Goal: Check status

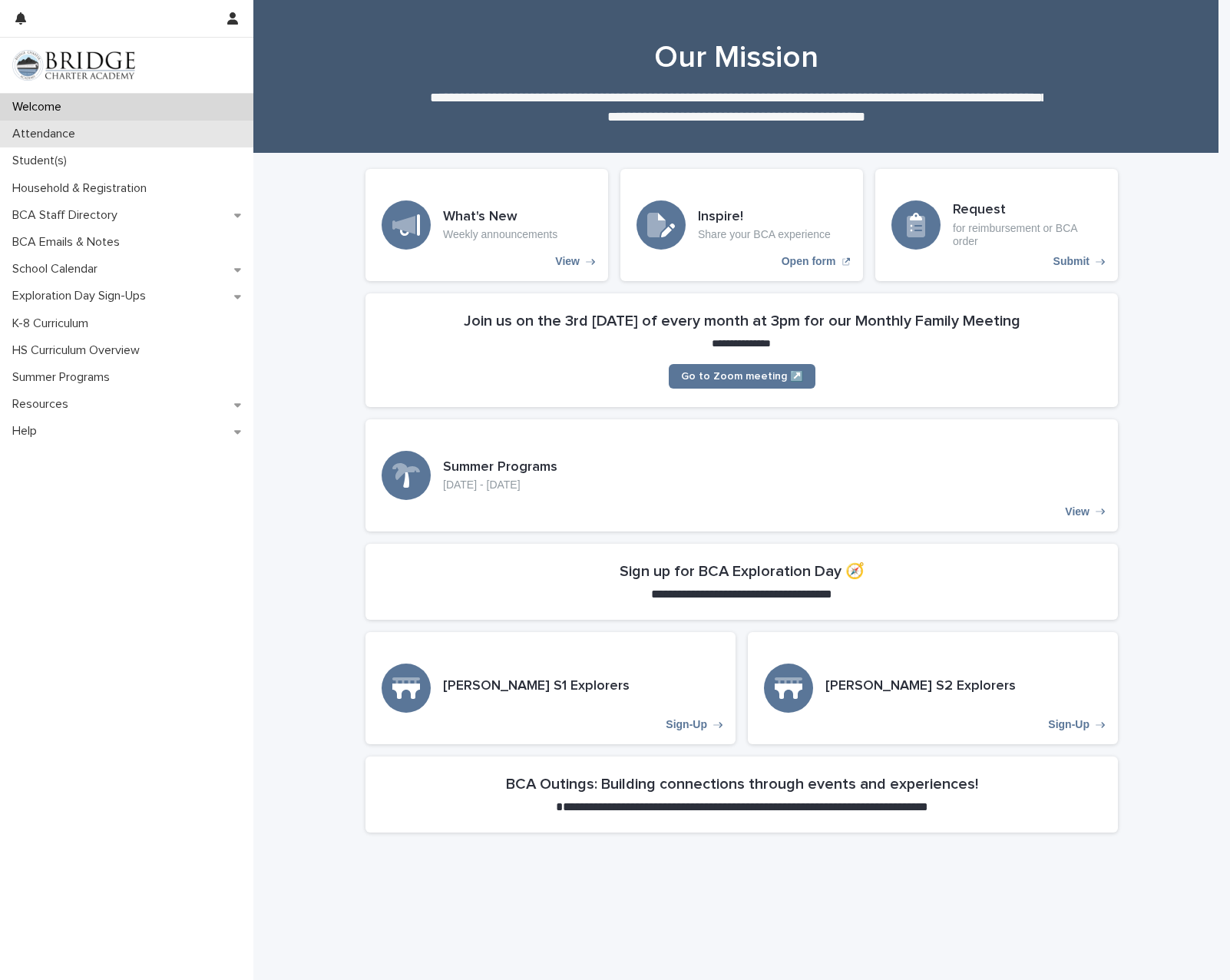
click at [59, 135] on p "Attendance" at bounding box center [47, 134] width 82 height 14
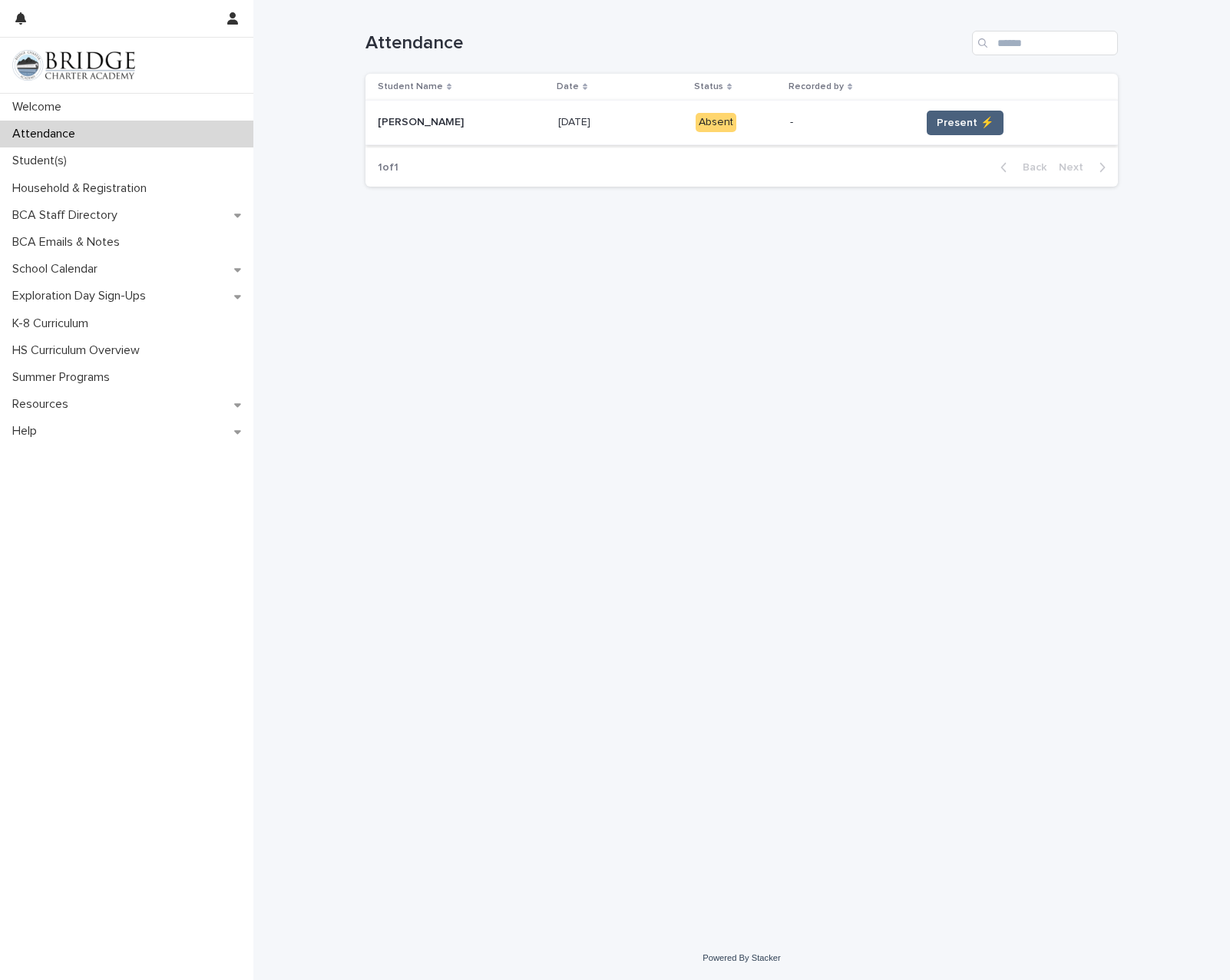
click at [974, 122] on span "Present ⚡" at bounding box center [965, 122] width 57 height 15
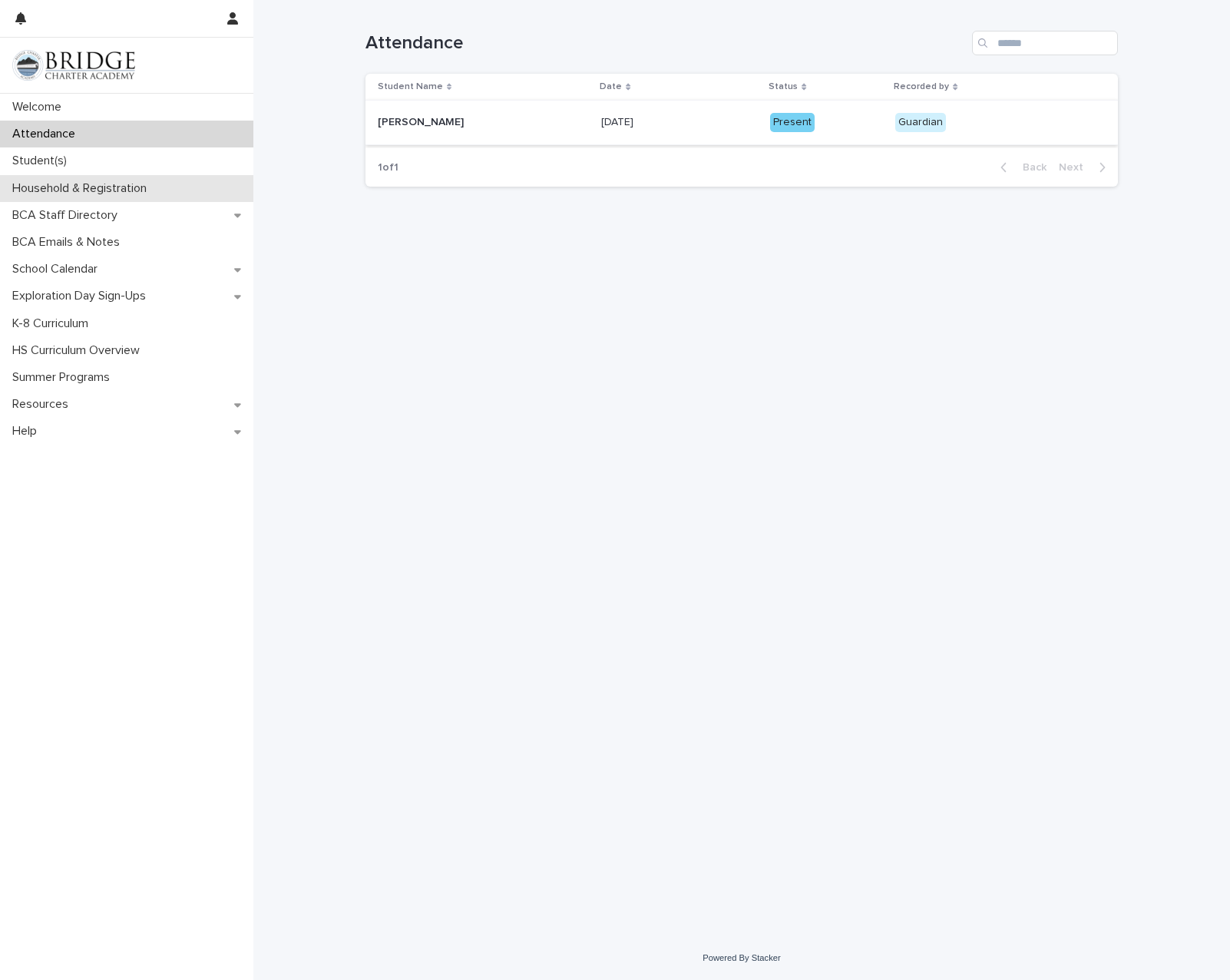
click at [134, 186] on p "Household & Registration" at bounding box center [83, 188] width 153 height 14
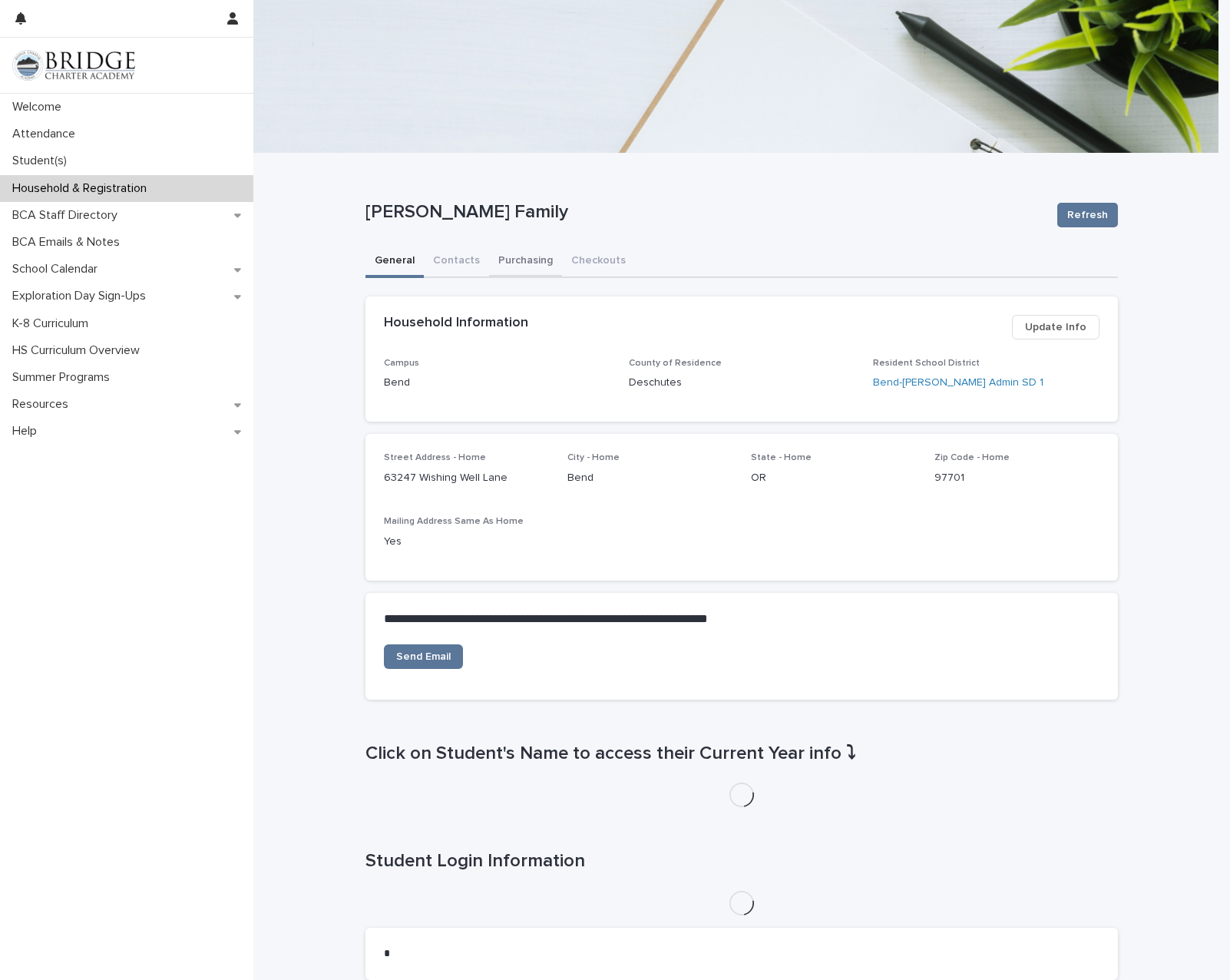
click at [516, 257] on button "Purchasing" at bounding box center [525, 262] width 73 height 32
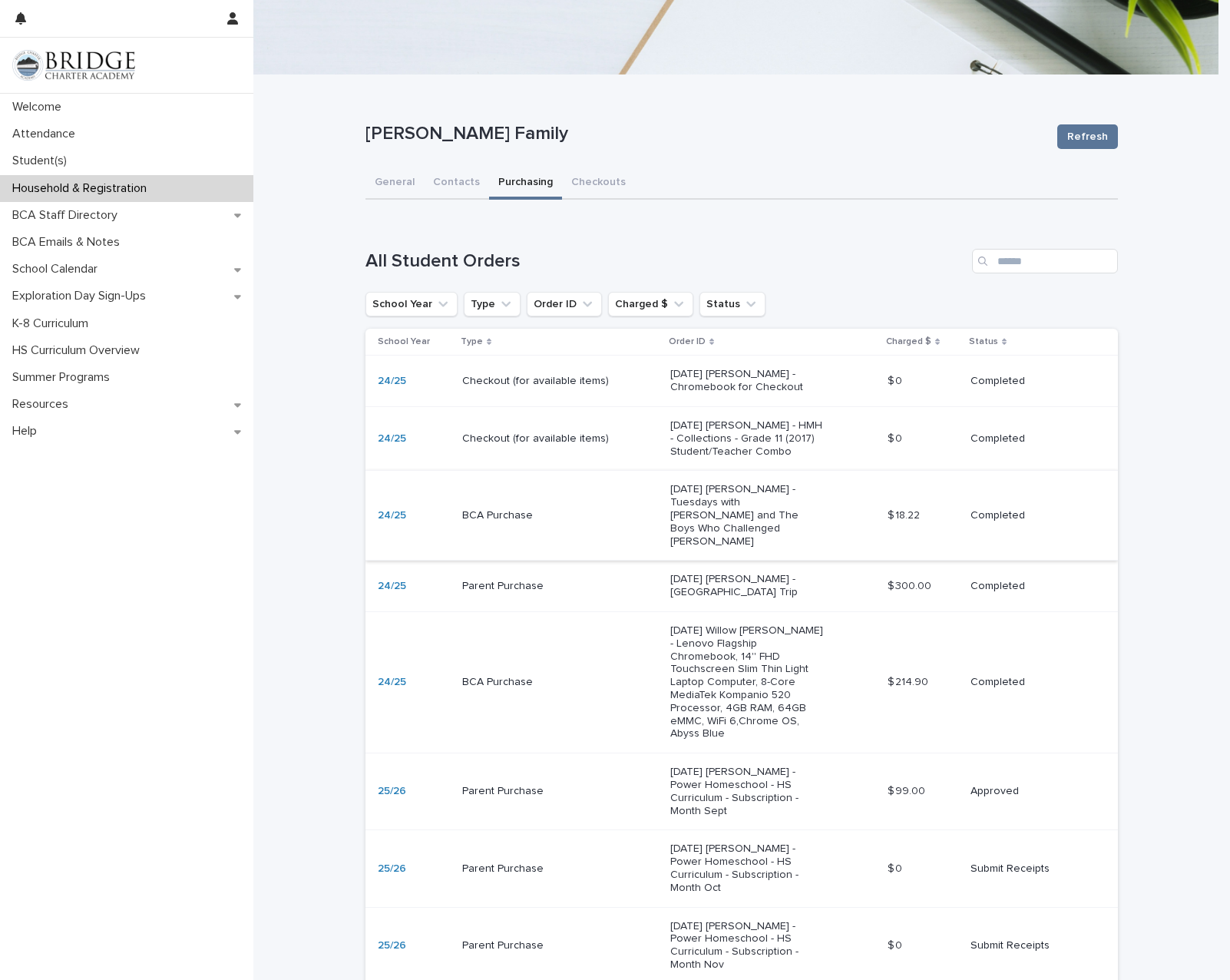
scroll to position [154, 0]
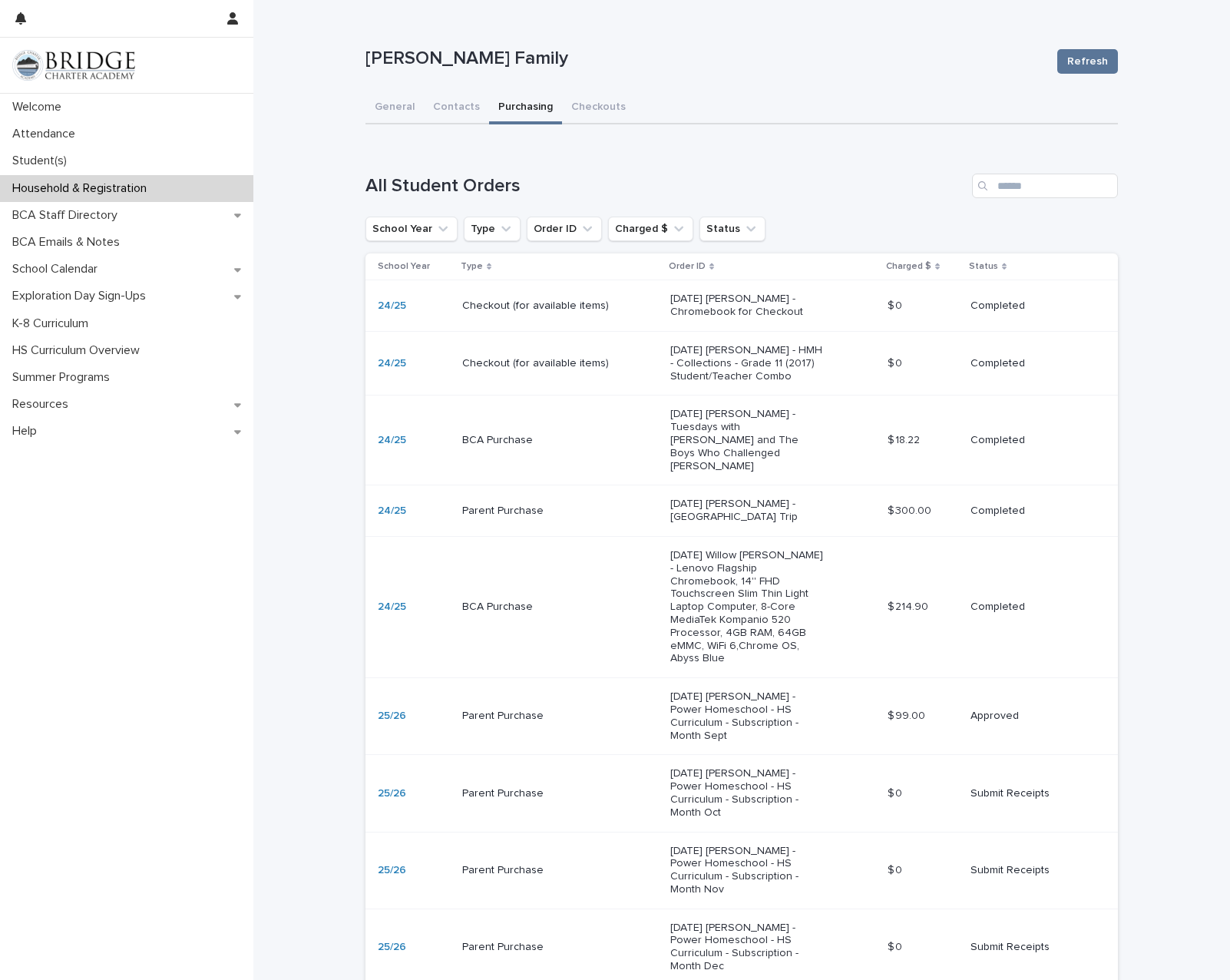
click at [1051, 703] on div "Approved" at bounding box center [1032, 715] width 122 height 26
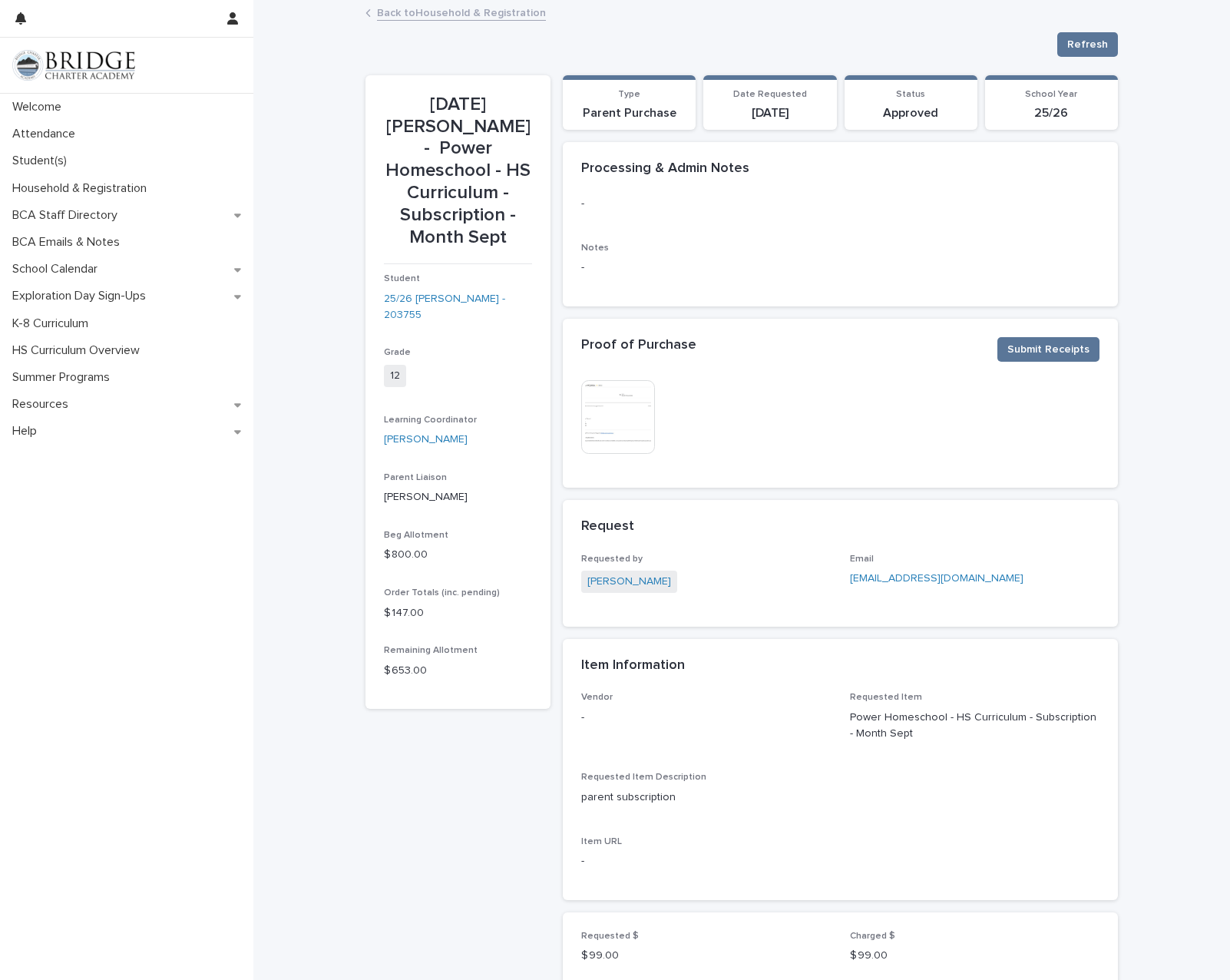
click at [625, 425] on img at bounding box center [618, 416] width 74 height 74
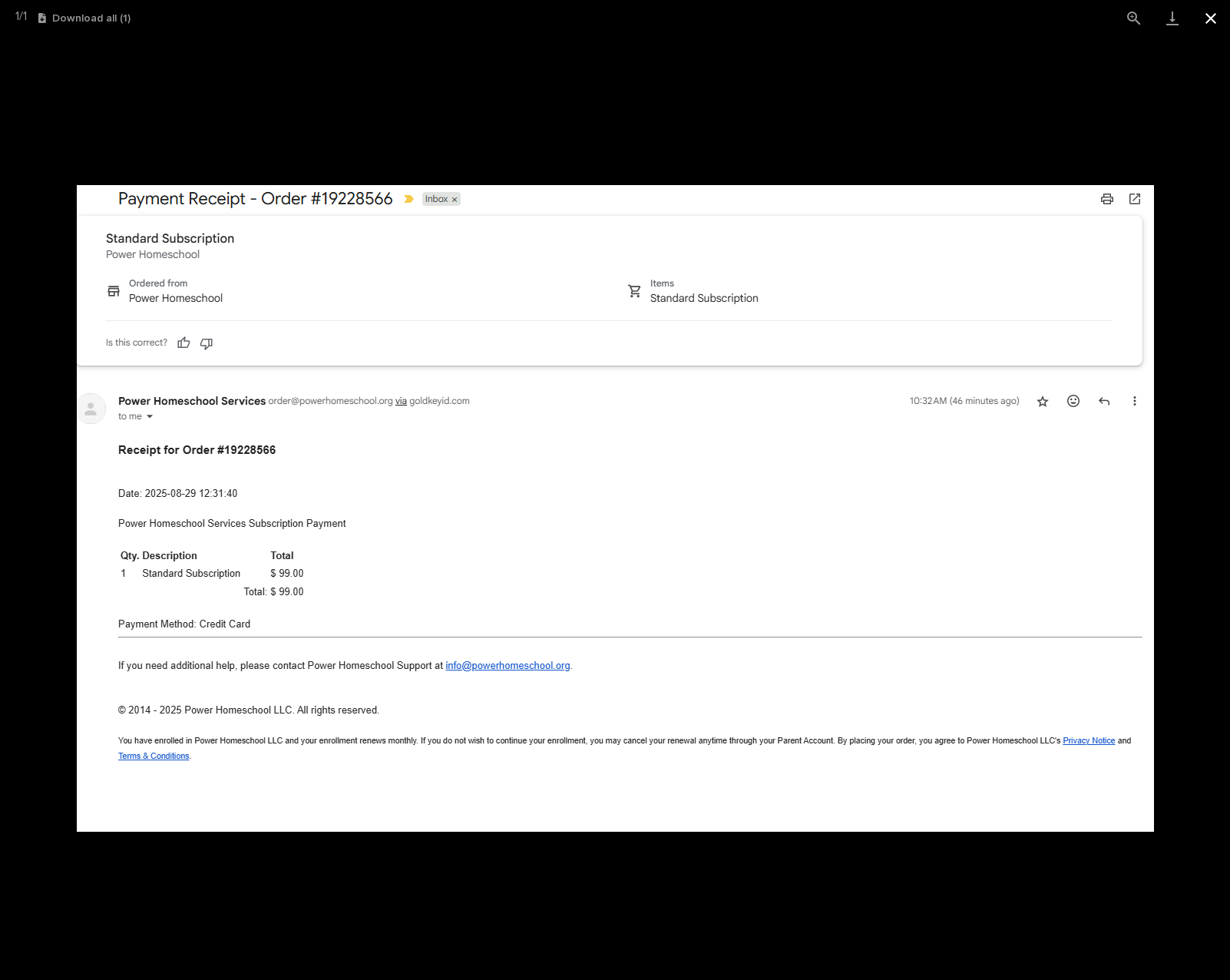
click at [1205, 20] on button "Close gallery" at bounding box center [1210, 18] width 38 height 36
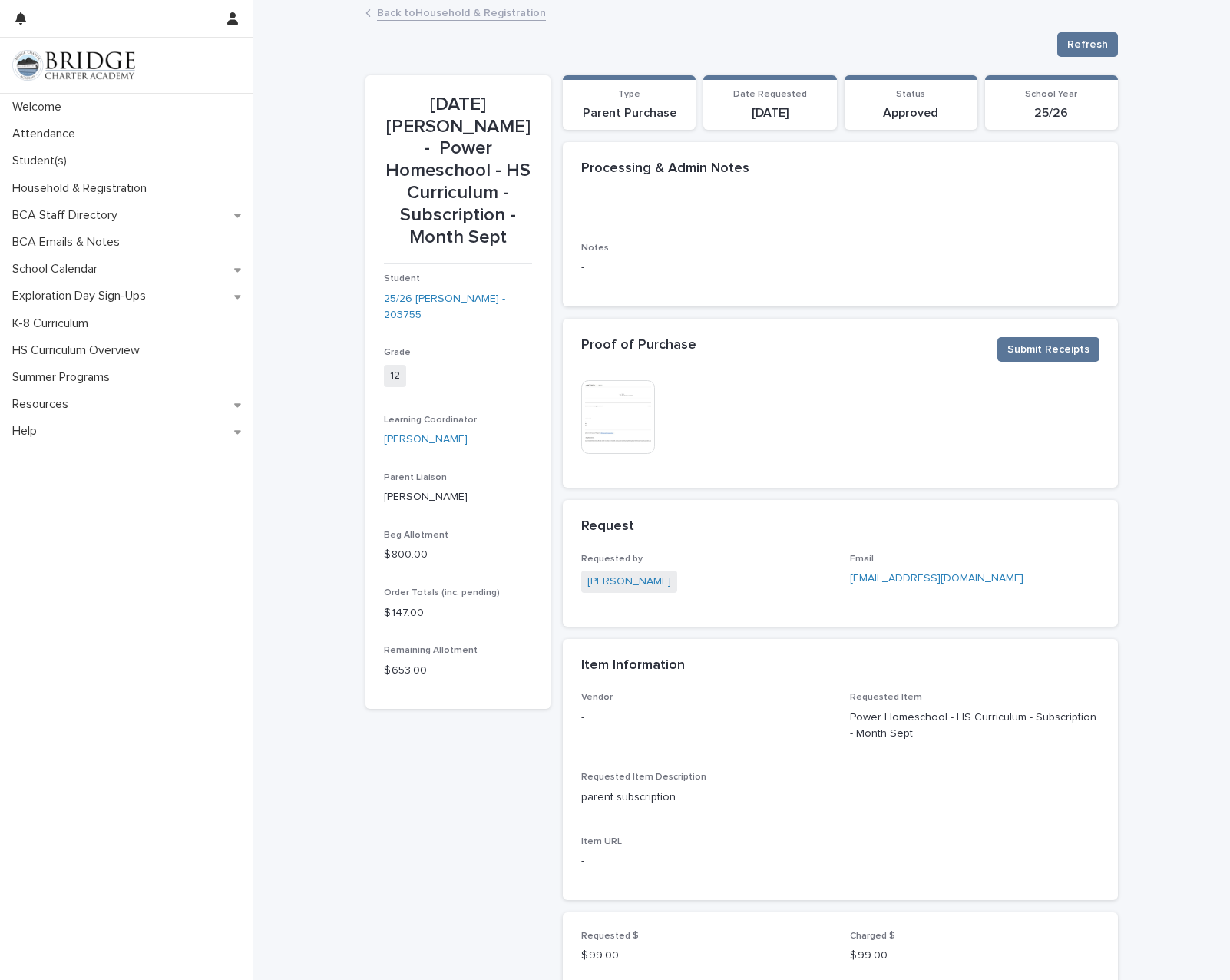
click at [461, 9] on link "Back to Household & Registration" at bounding box center [461, 12] width 169 height 18
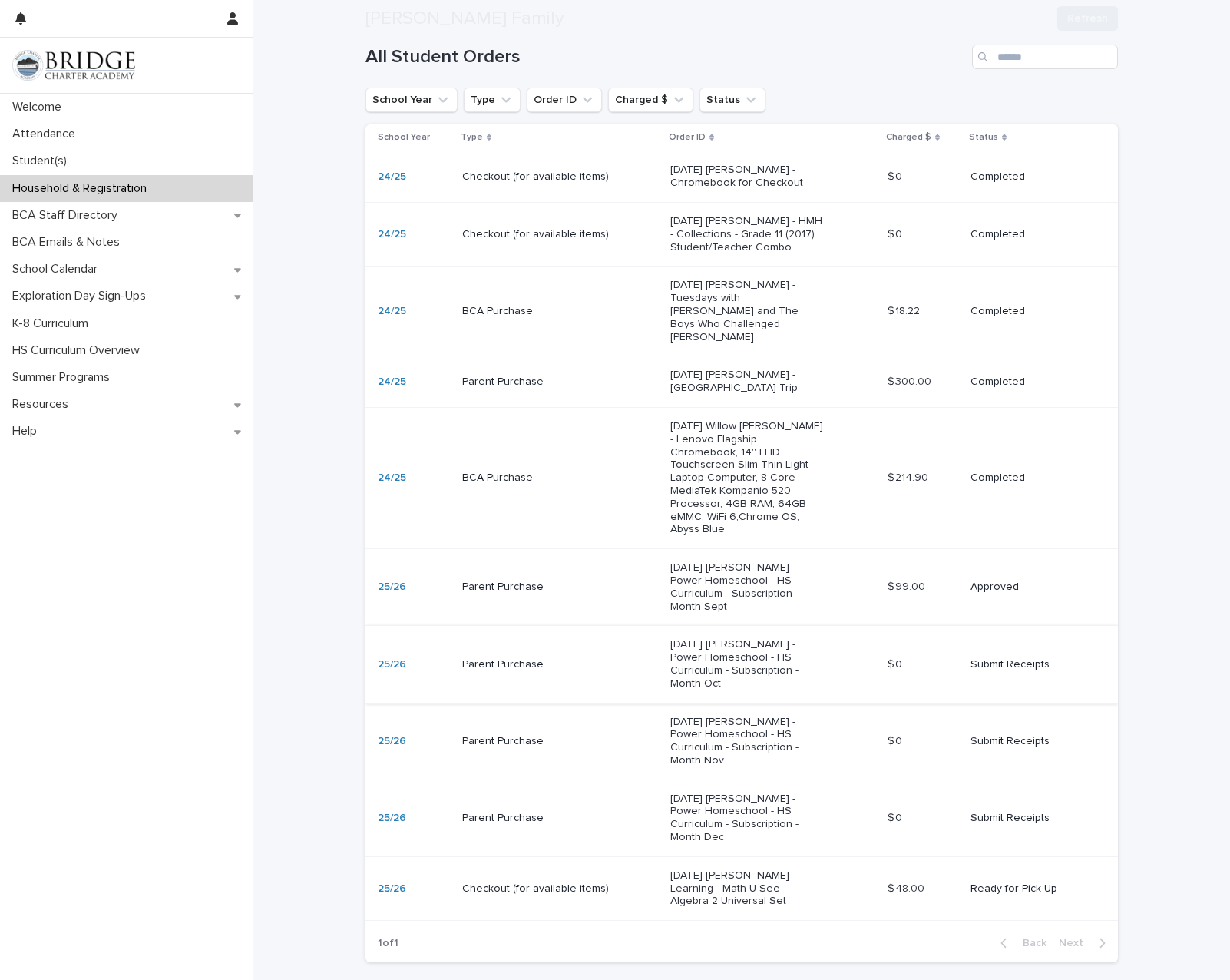
scroll to position [307, 0]
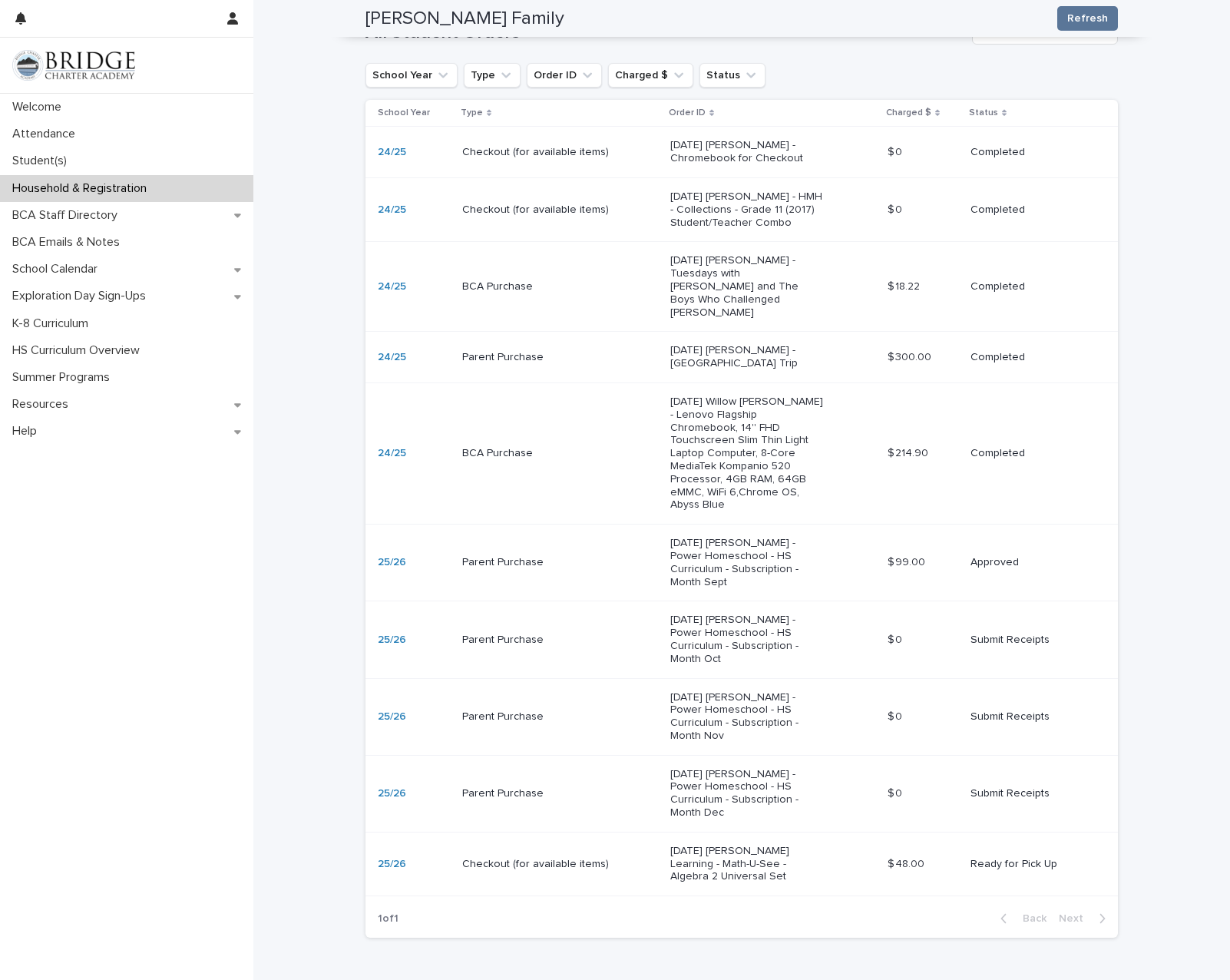
click at [965, 332] on td "Completed" at bounding box center [1041, 358] width 154 height 51
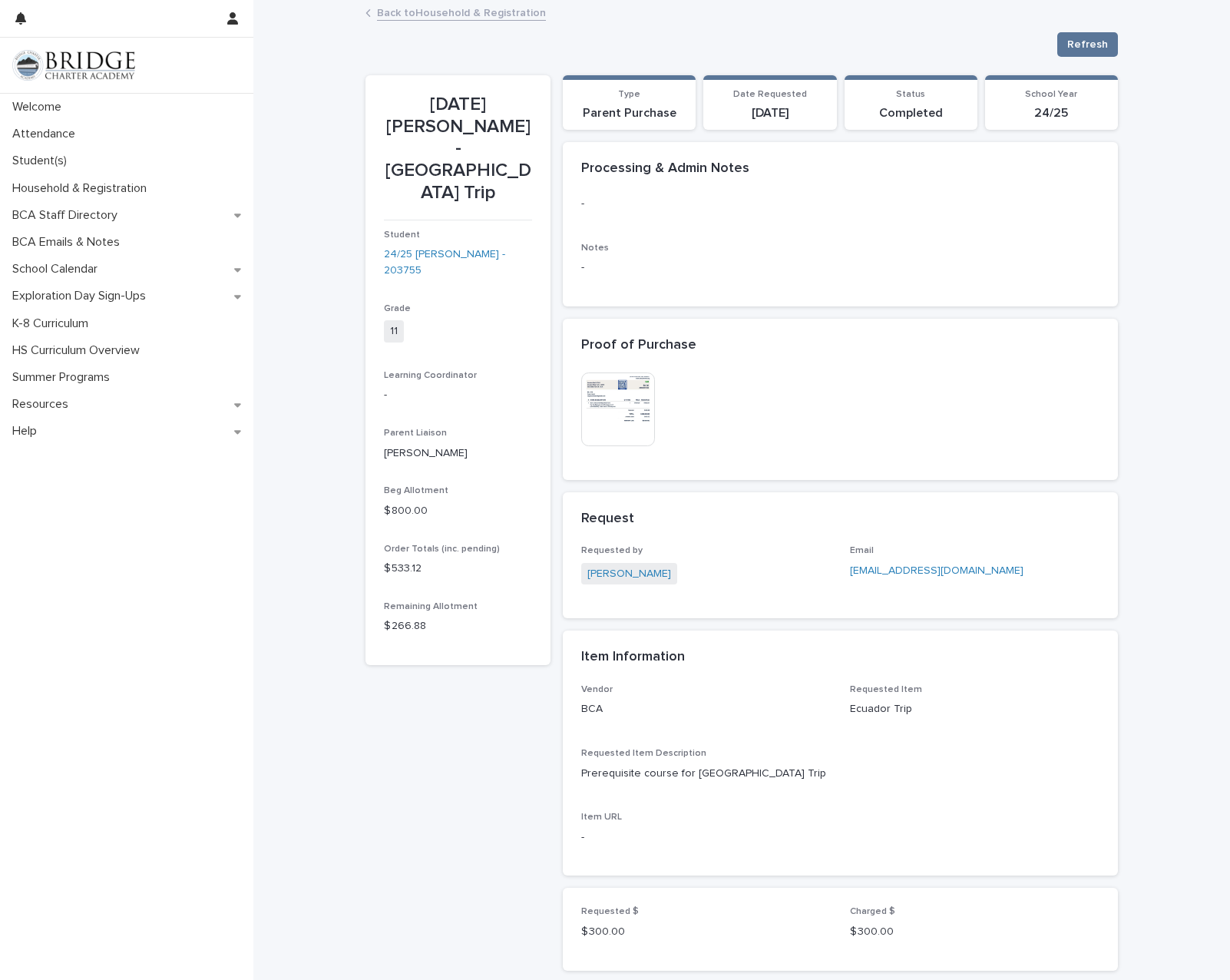
click at [618, 415] on img at bounding box center [618, 409] width 74 height 74
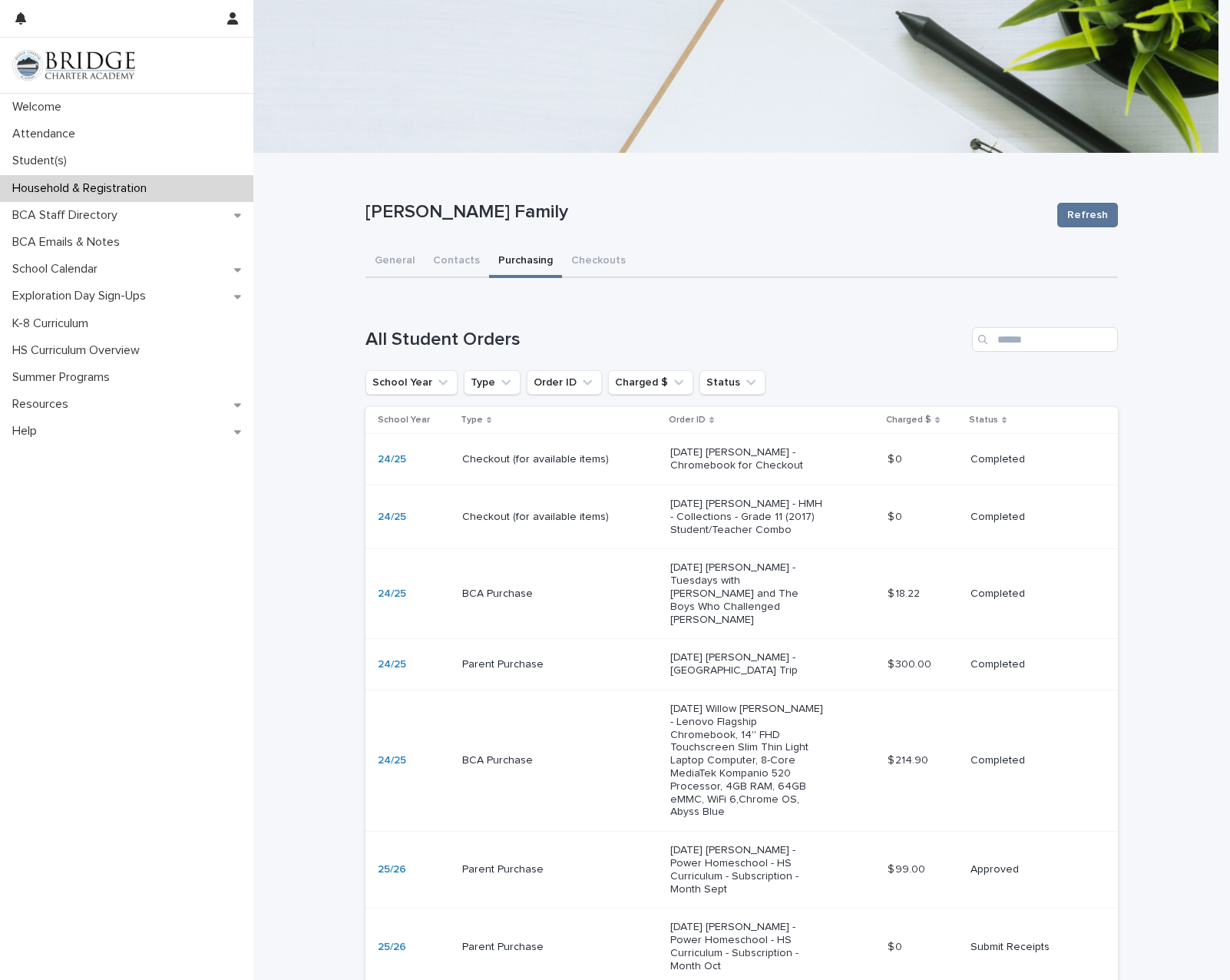
click at [1013, 658] on p "Completed" at bounding box center [1032, 664] width 122 height 13
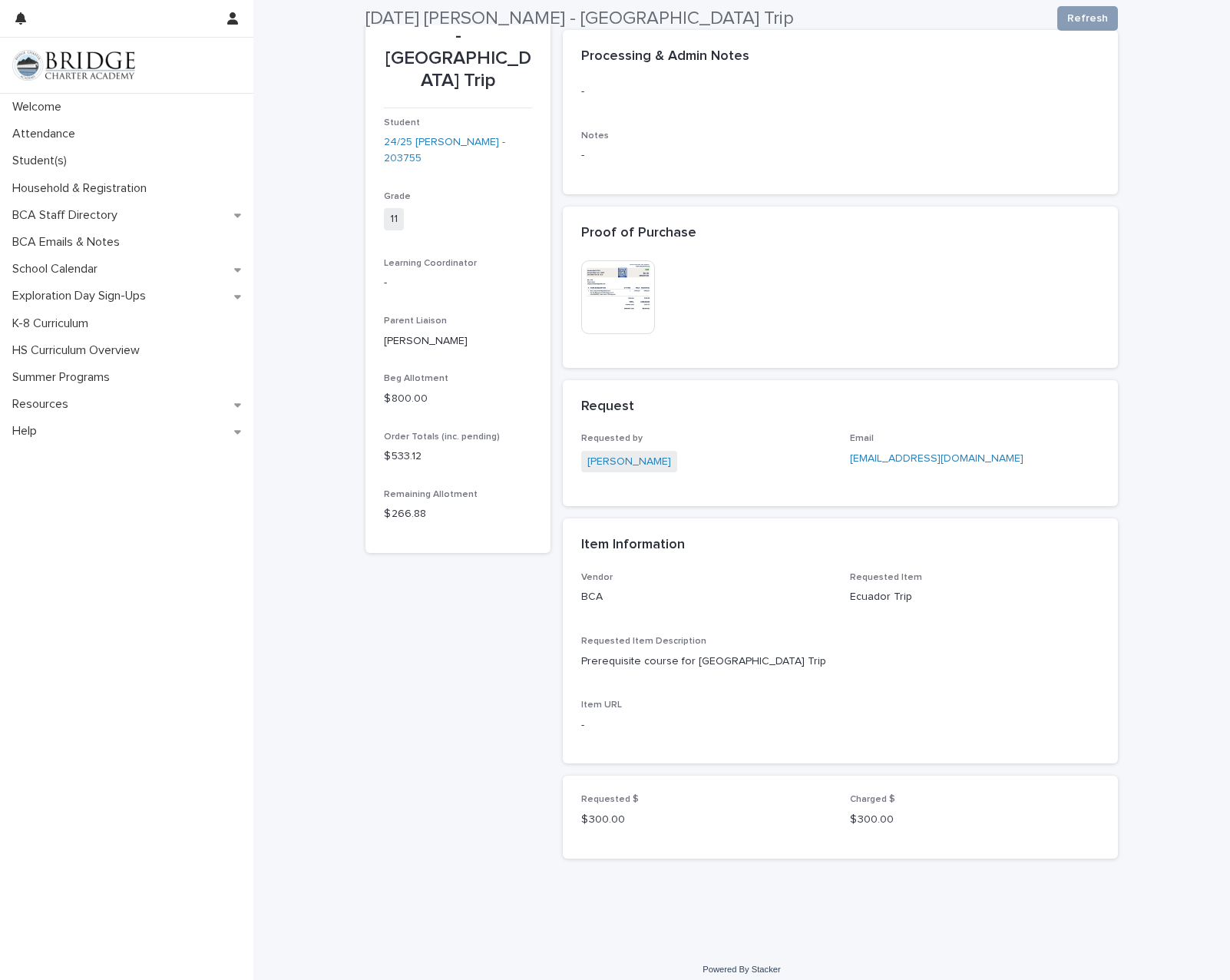
scroll to position [122, 0]
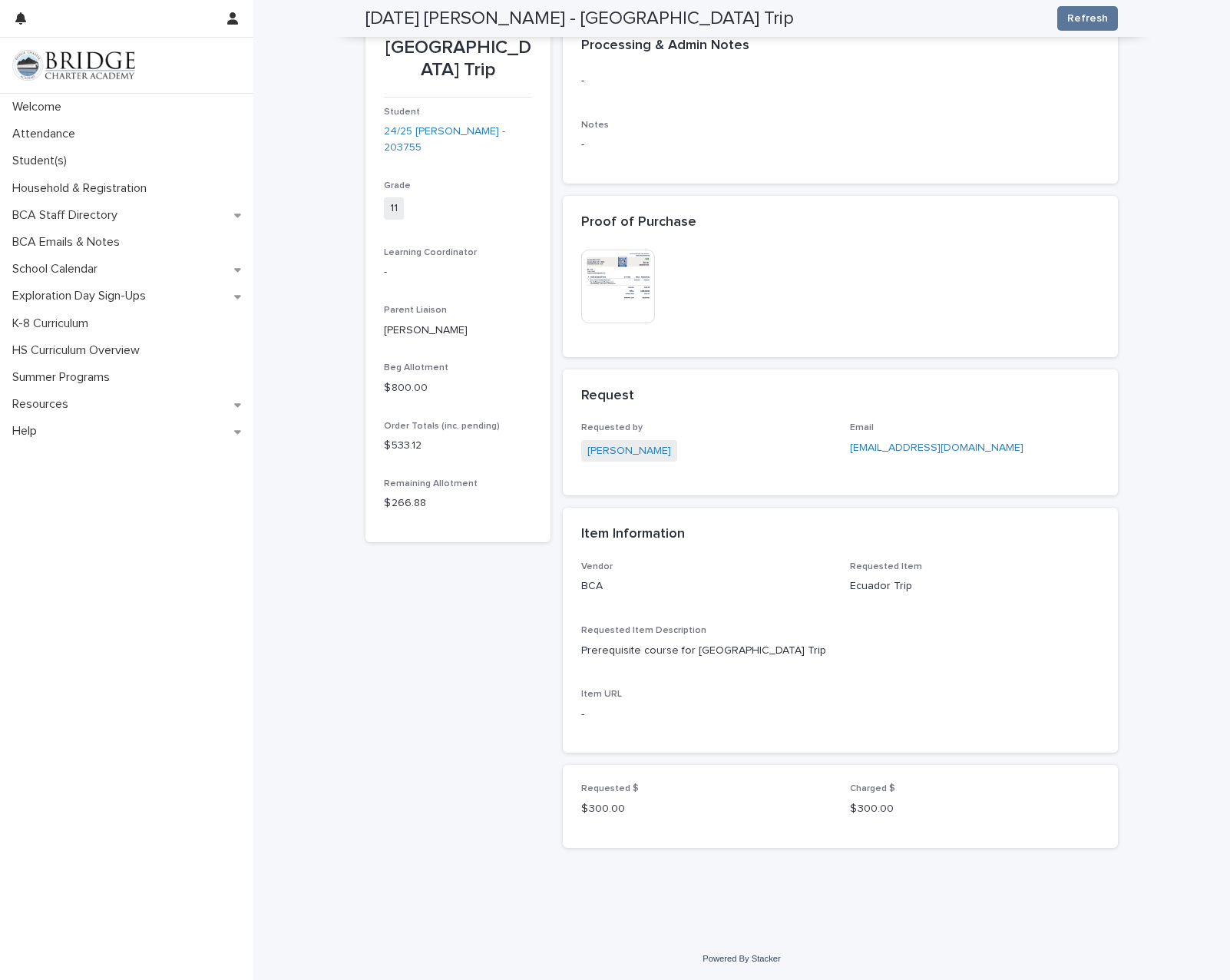
click at [627, 284] on img at bounding box center [618, 286] width 74 height 74
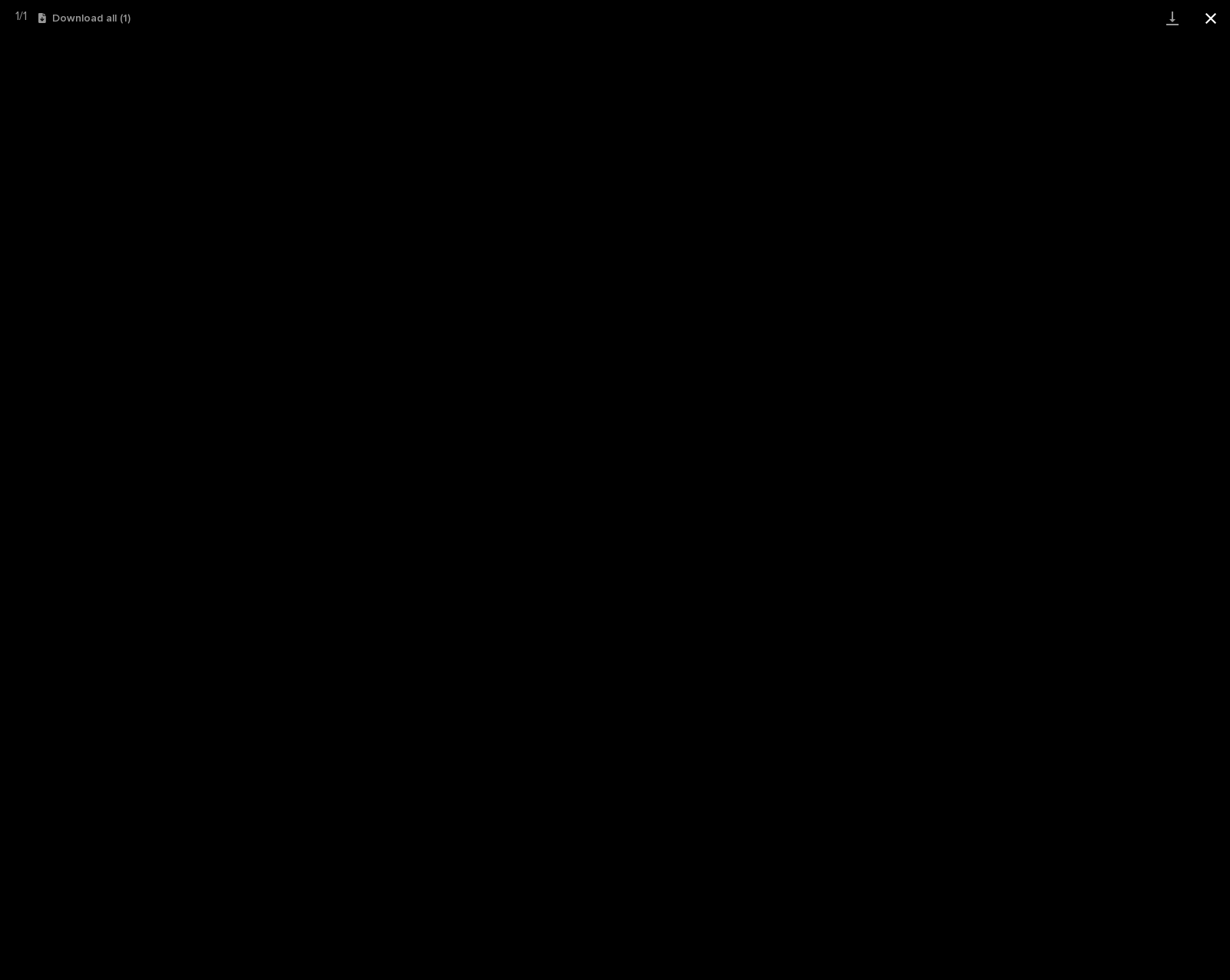
click at [1212, 17] on button "Close gallery" at bounding box center [1210, 18] width 38 height 36
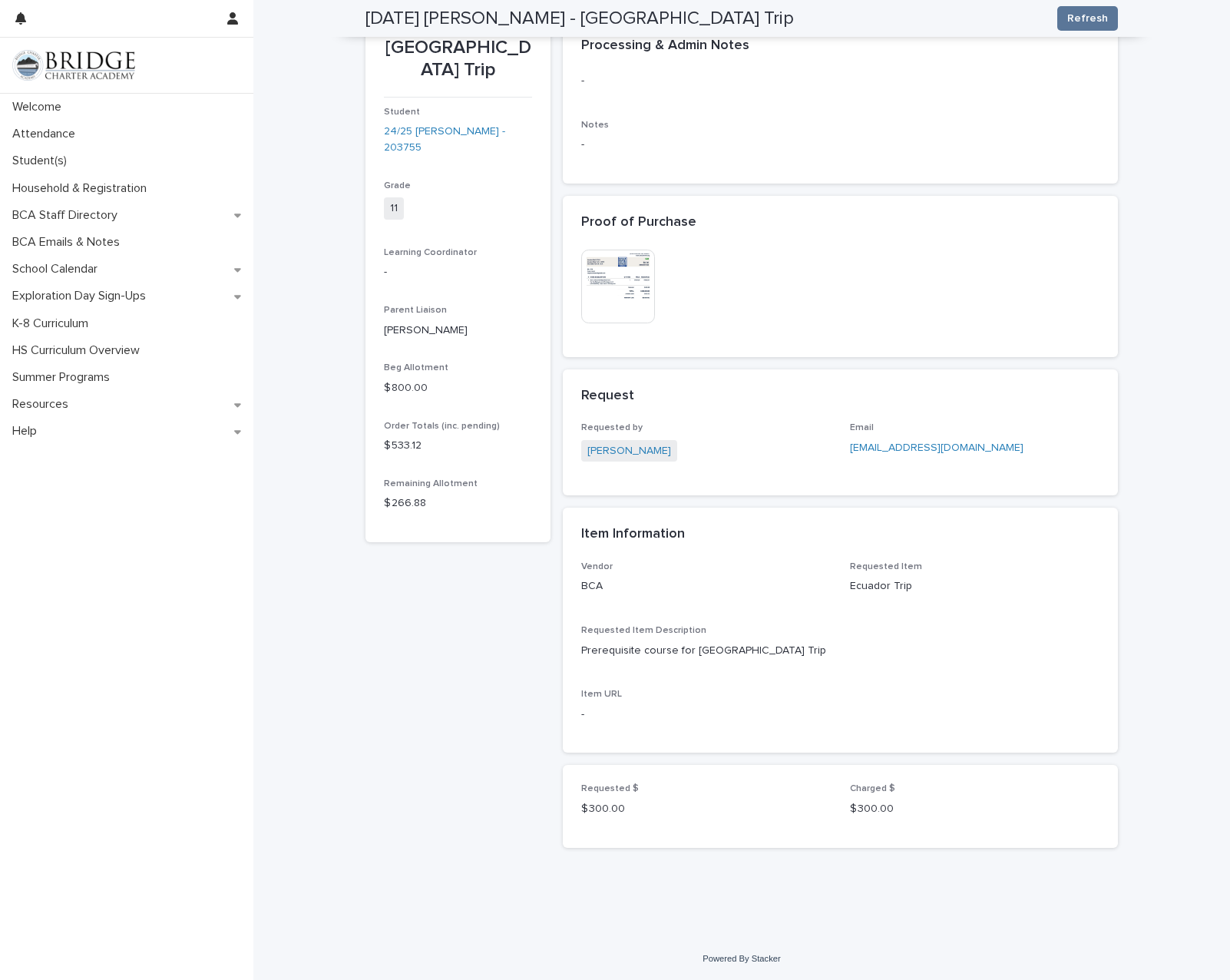
scroll to position [0, 0]
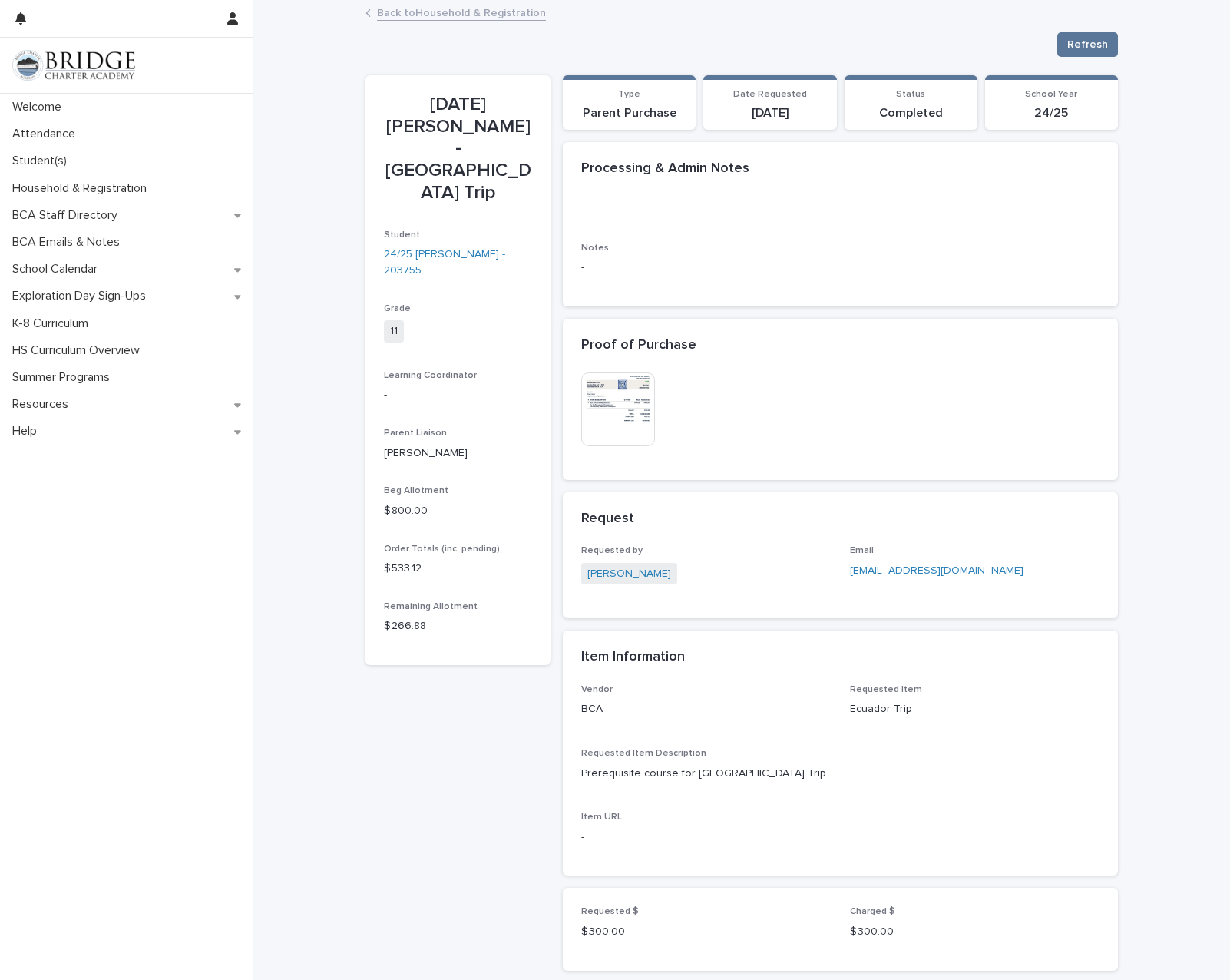
click at [490, 9] on link "Back to Household & Registration" at bounding box center [461, 12] width 169 height 18
